Goal: Task Accomplishment & Management: Manage account settings

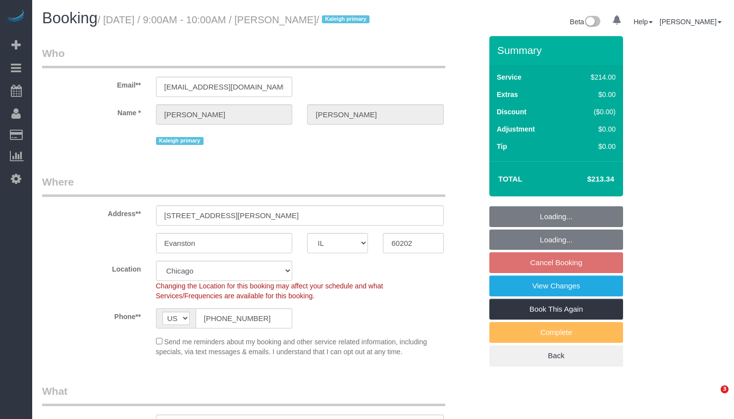
select select "IL"
select select "object:1297"
select select "512"
select select "number:1"
select select "number:58"
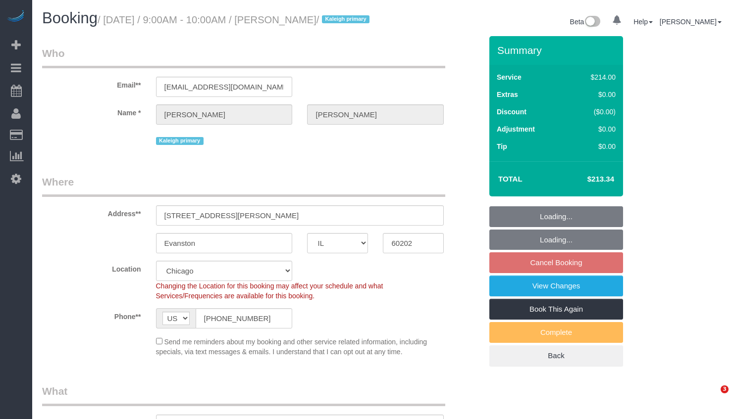
select select "number:139"
select select "number:104"
select select "2"
select select "5"
